Goal: Task Accomplishment & Management: Complete application form

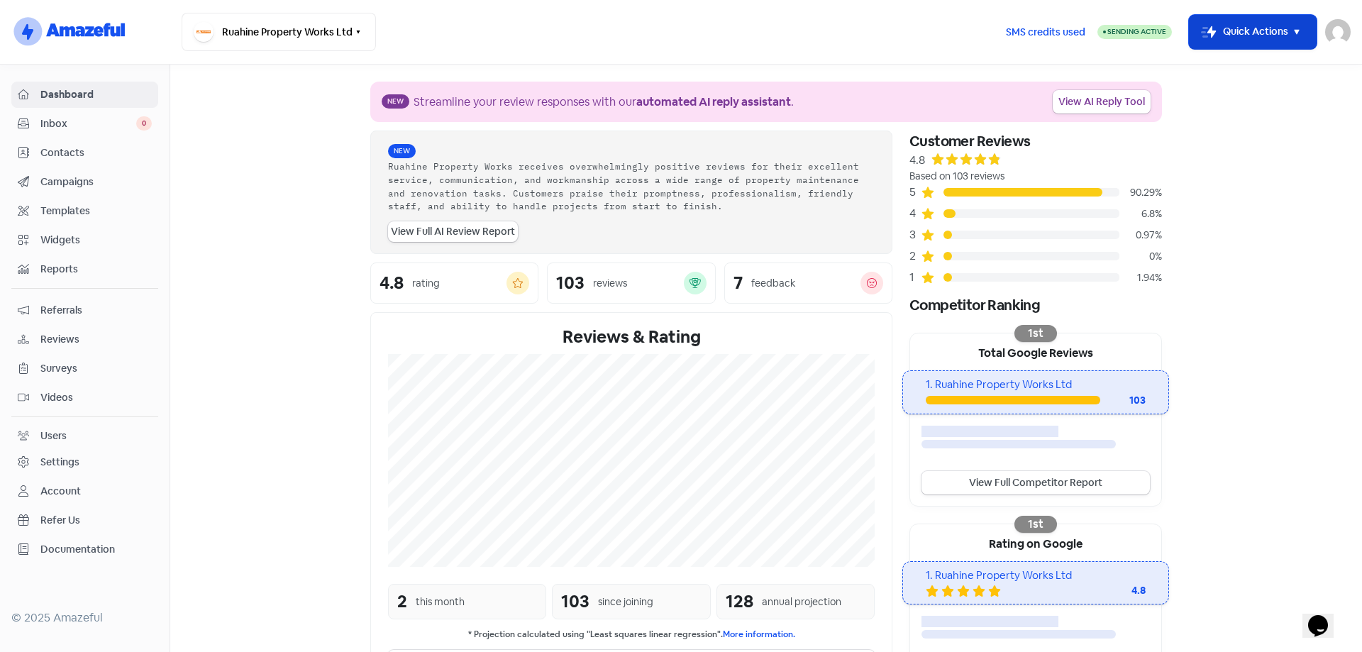
click at [1308, 23] on button "Icon For Thunder-move Quick Actions" at bounding box center [1253, 32] width 128 height 34
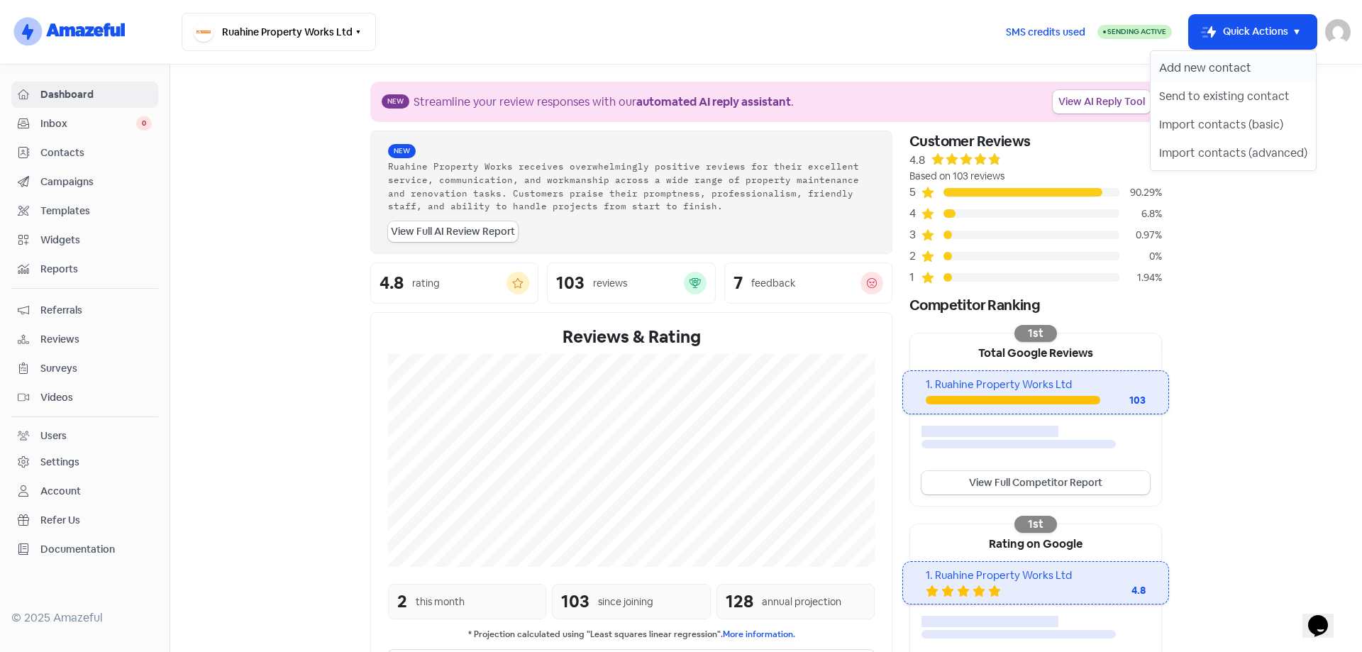
click at [1225, 66] on button "Add new contact" at bounding box center [1232, 68] width 165 height 28
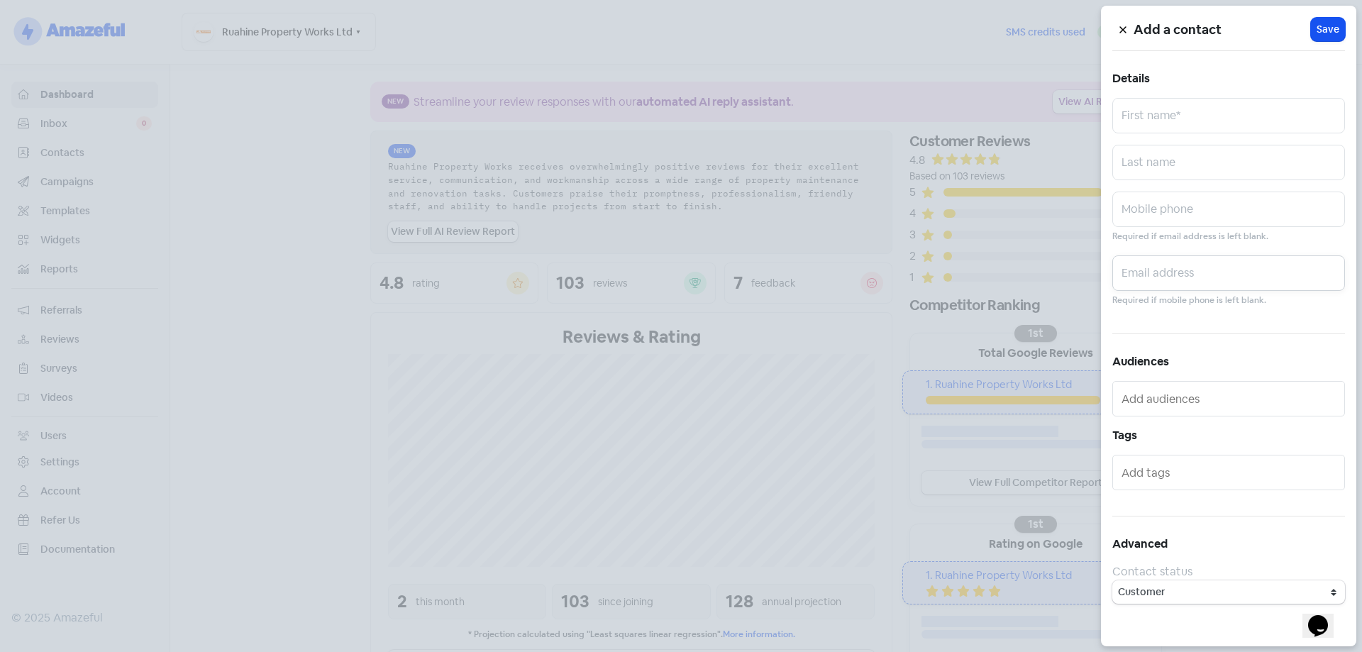
click at [1157, 272] on input "text" at bounding box center [1228, 272] width 233 height 35
paste input "[PERSON_NAME][EMAIL_ADDRESS][DOMAIN_NAME]"
type input "[PERSON_NAME][EMAIL_ADDRESS][DOMAIN_NAME]"
click at [1169, 116] on input "text" at bounding box center [1228, 115] width 233 height 35
type input "[PERSON_NAME]"
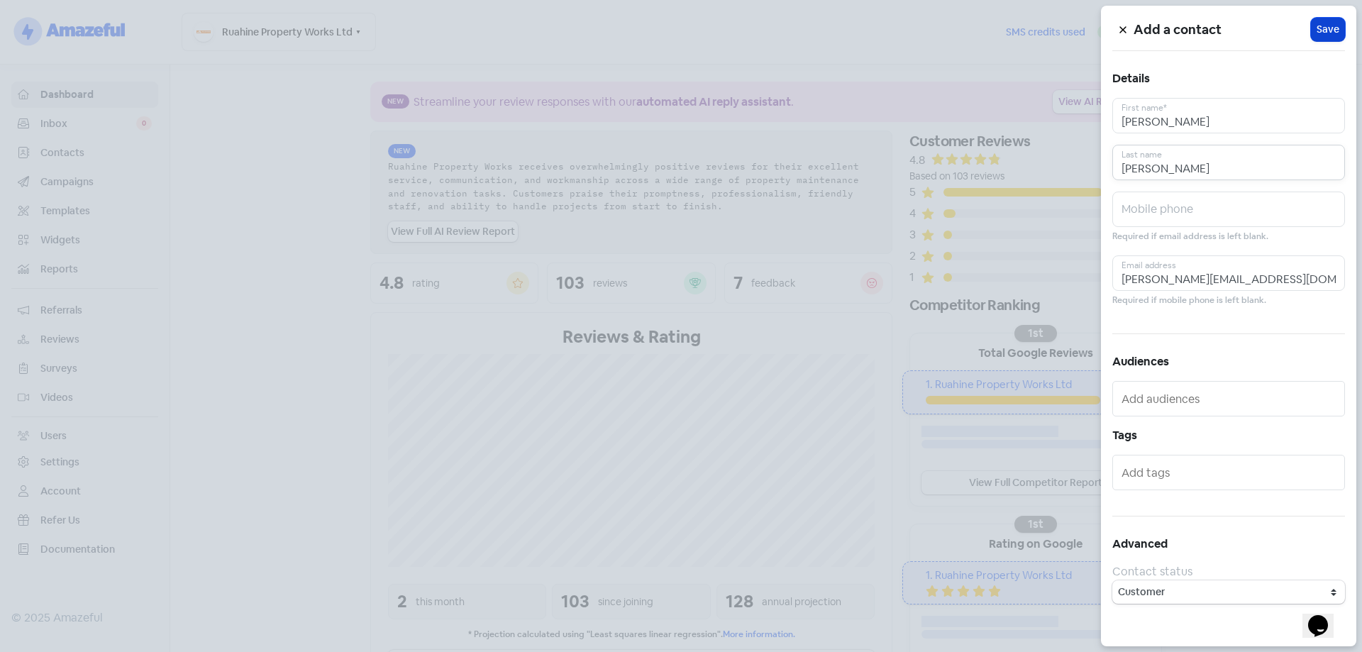
type input "[PERSON_NAME]"
click at [1323, 30] on span "Save" at bounding box center [1327, 29] width 23 height 15
